Goal: Information Seeking & Learning: Compare options

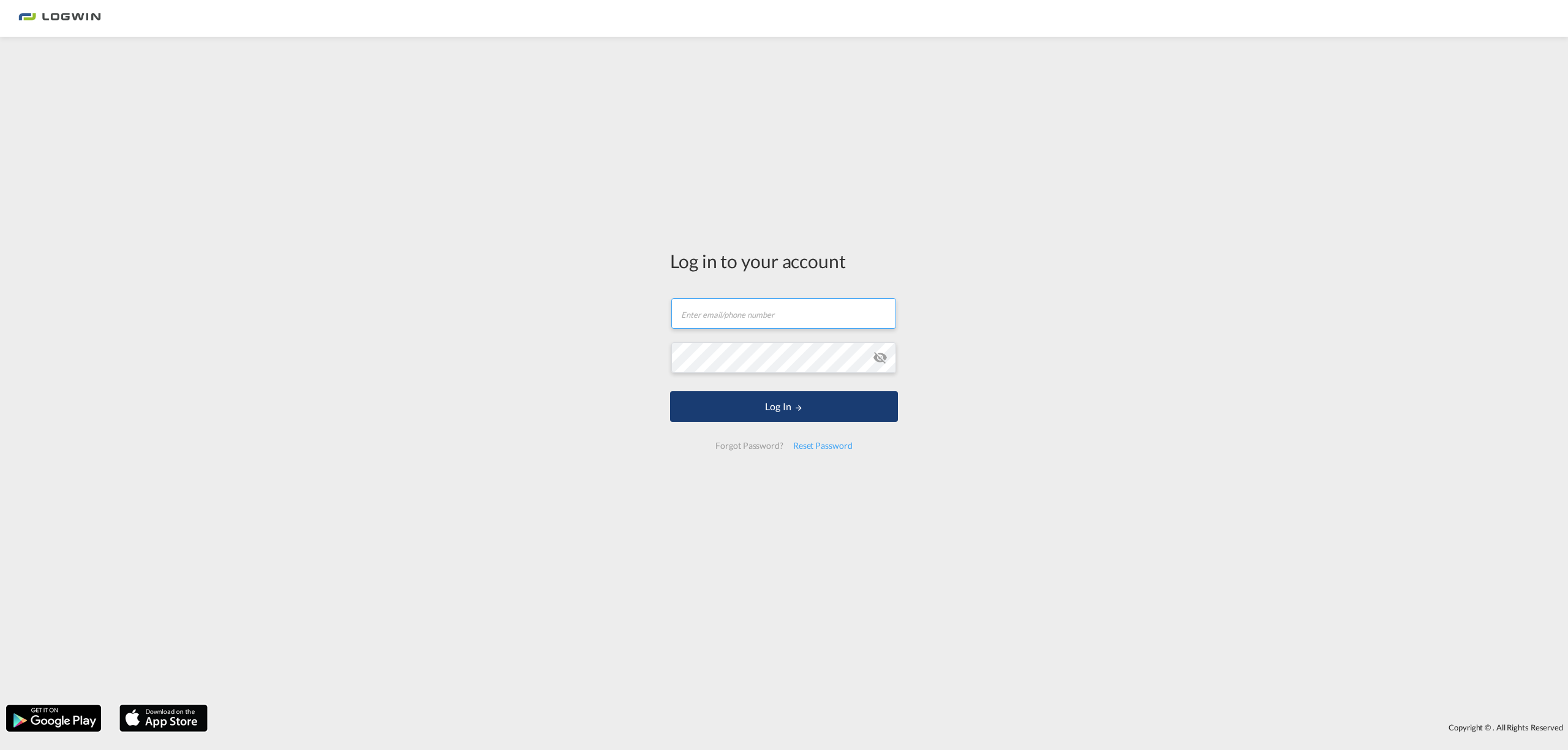
type input "[EMAIL_ADDRESS][DOMAIN_NAME]"
click at [785, 415] on button "Log In" at bounding box center [783, 407] width 228 height 31
